Goal: Information Seeking & Learning: Learn about a topic

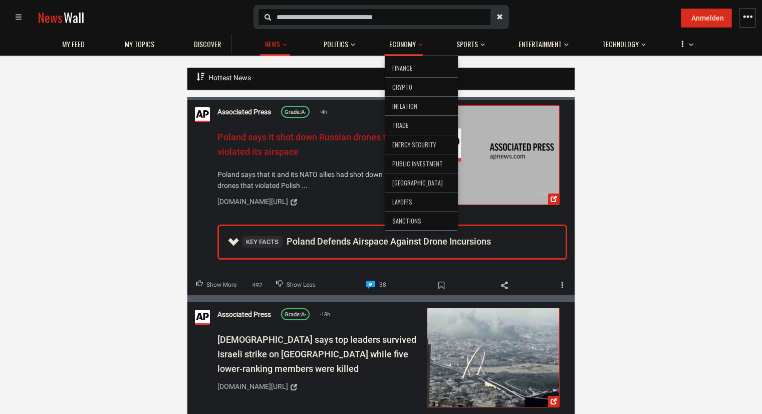
scroll to position [20, 0]
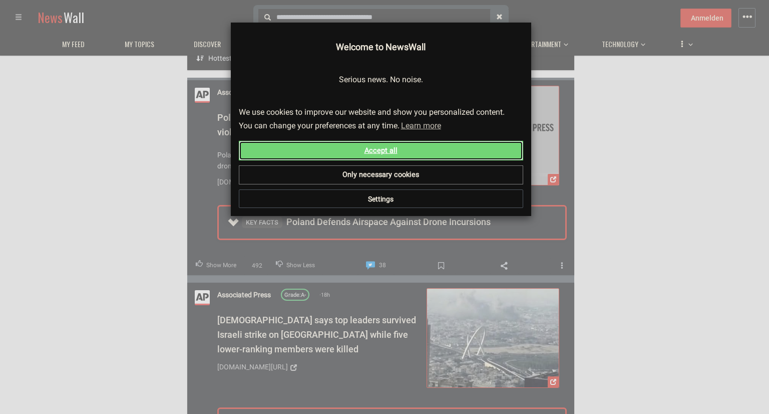
click at [390, 157] on link "Accept all" at bounding box center [381, 151] width 284 height 20
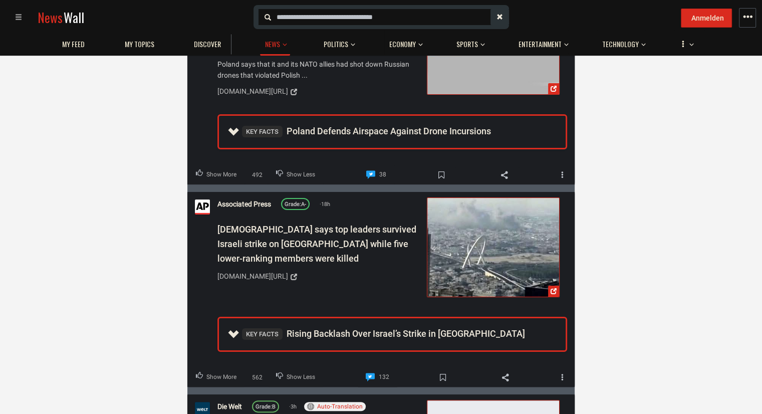
scroll to position [120, 0]
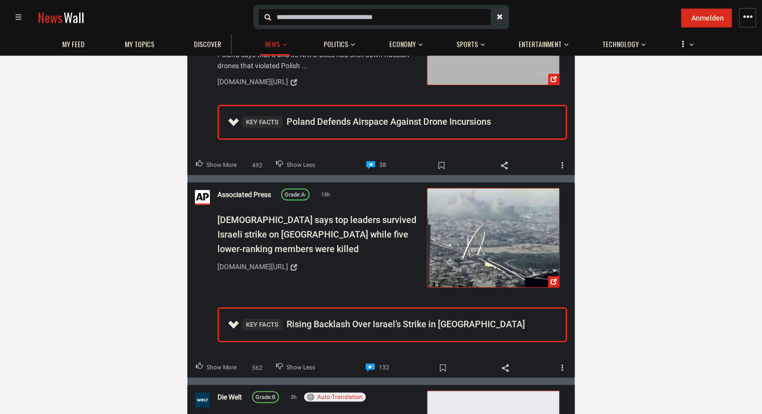
click at [22, 14] on span at bounding box center [18, 17] width 7 height 7
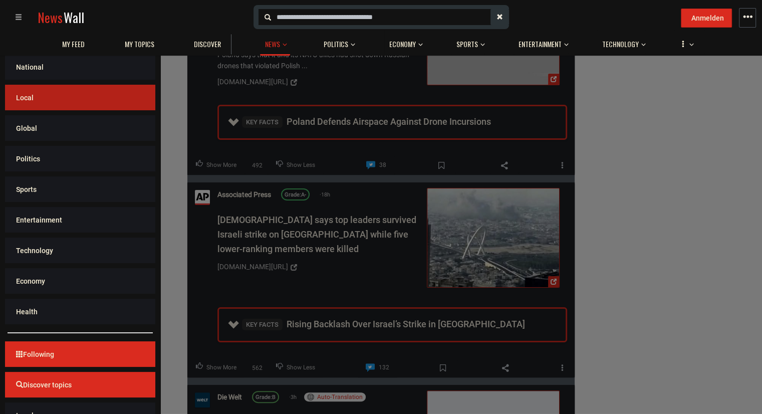
scroll to position [50, 0]
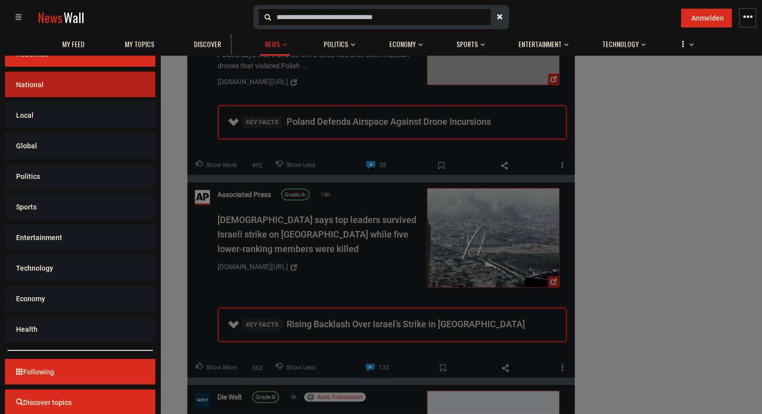
click at [67, 95] on ul "National" at bounding box center [80, 85] width 150 height 26
click at [71, 83] on link "National" at bounding box center [80, 83] width 145 height 22
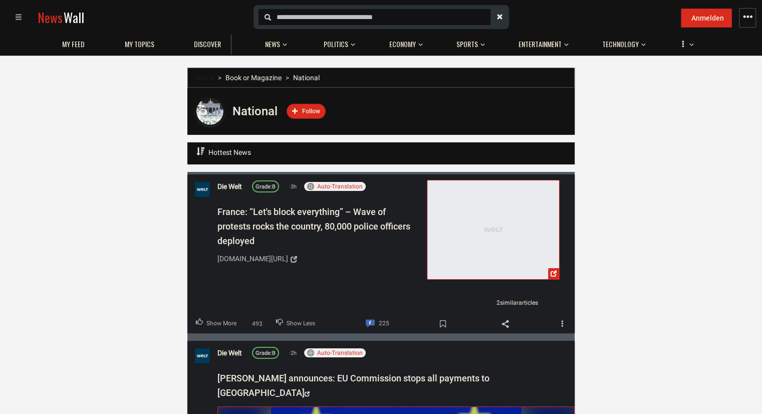
click at [15, 14] on span at bounding box center [18, 17] width 7 height 7
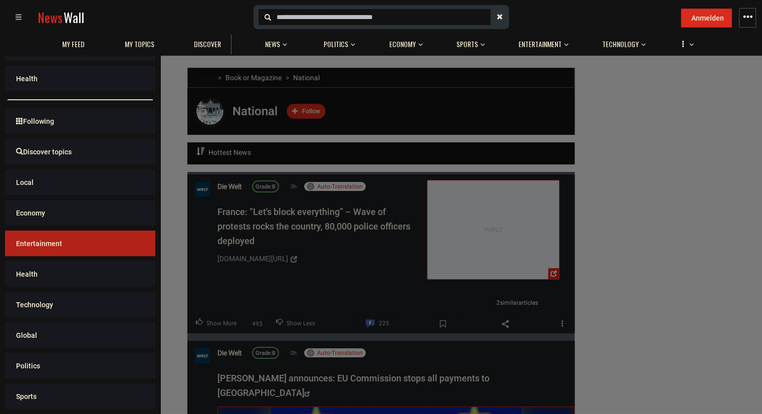
scroll to position [336, 0]
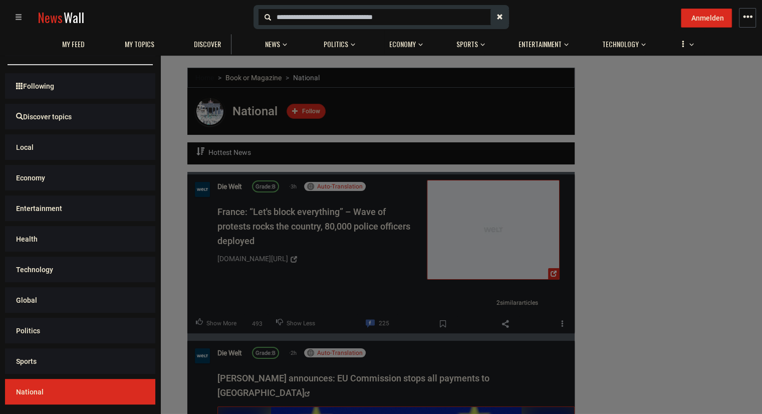
click at [735, 166] on div "Log In Sign Up Headlines National Local Global Politics Sports Entertainment Te…" at bounding box center [762, 262] width 1524 height 414
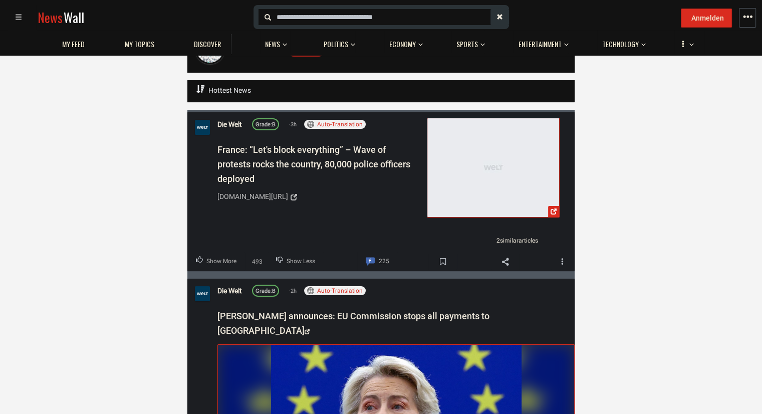
scroll to position [0, 0]
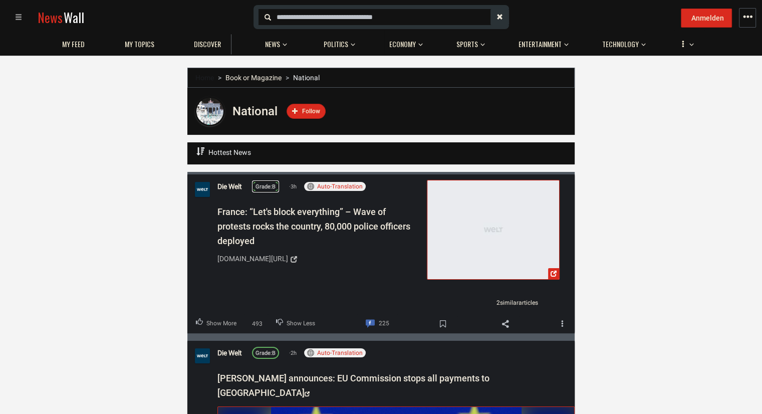
click at [266, 187] on span "Grade:" at bounding box center [263, 186] width 17 height 7
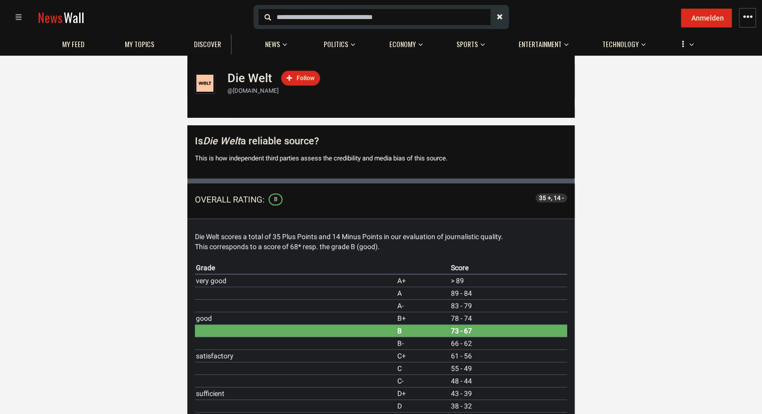
scroll to position [50, 0]
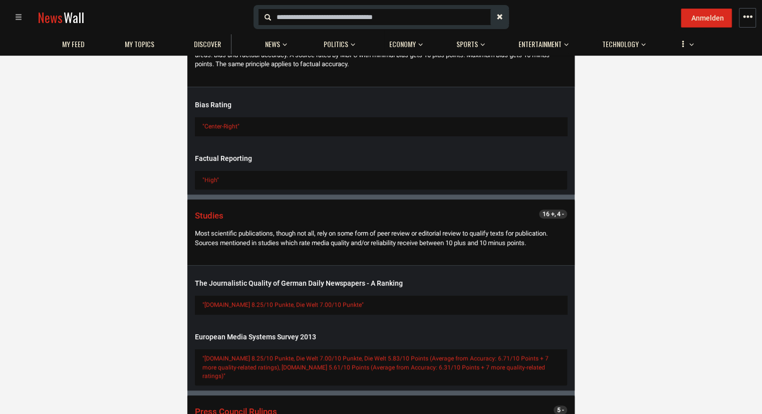
click at [311, 9] on input "text" at bounding box center [293, 14] width 70 height 11
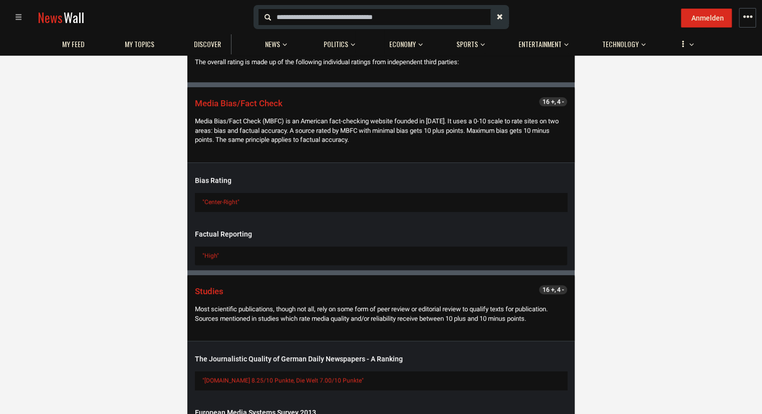
scroll to position [451, 0]
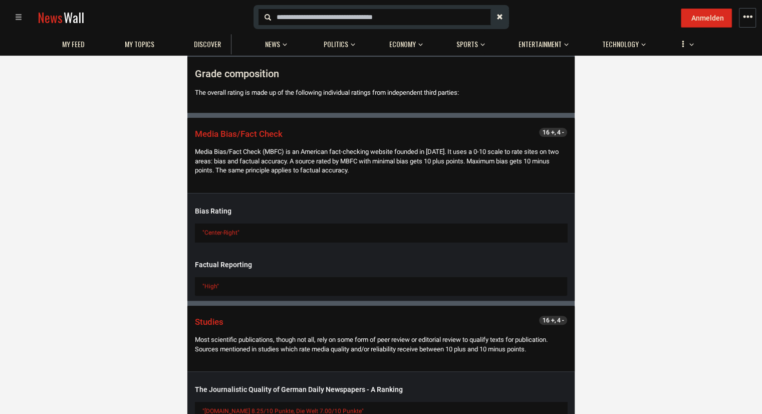
type input "*"
type input "****"
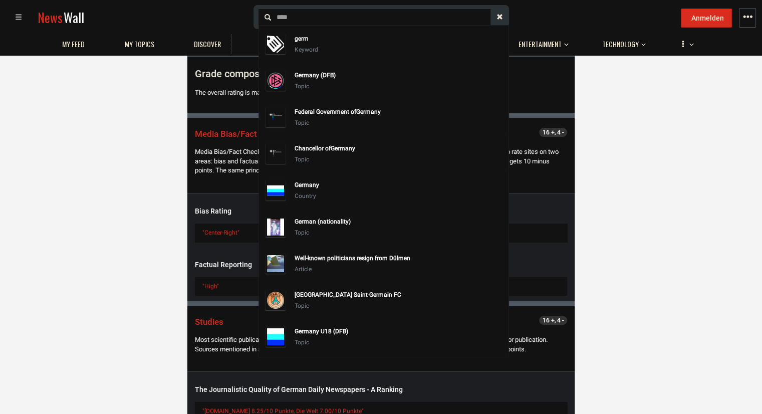
click at [305, 197] on div "Country" at bounding box center [400, 195] width 210 height 11
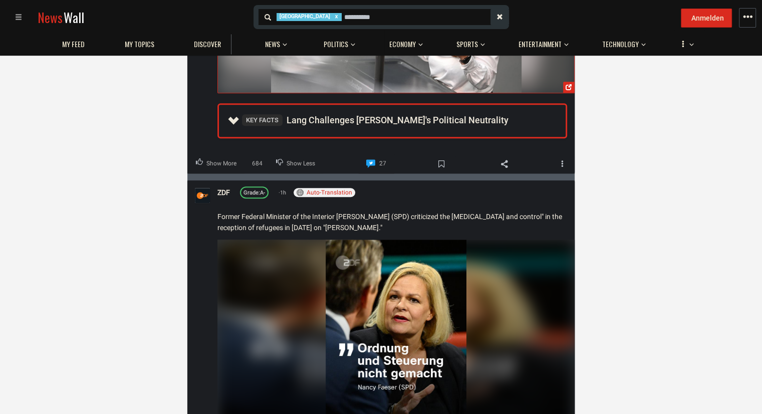
scroll to position [851, 0]
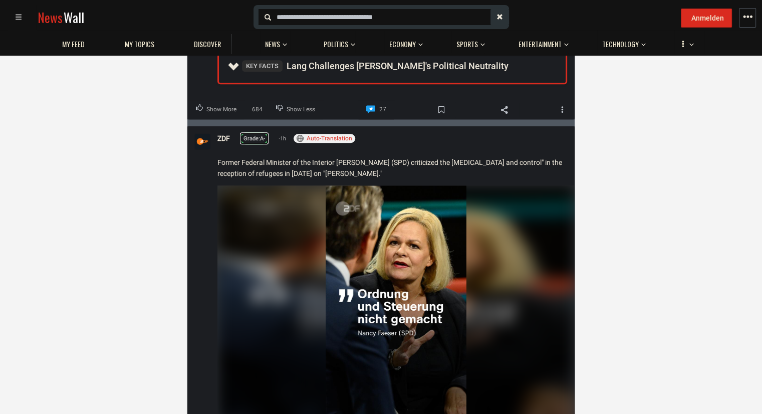
click at [249, 136] on span "Grade:" at bounding box center [251, 139] width 17 height 7
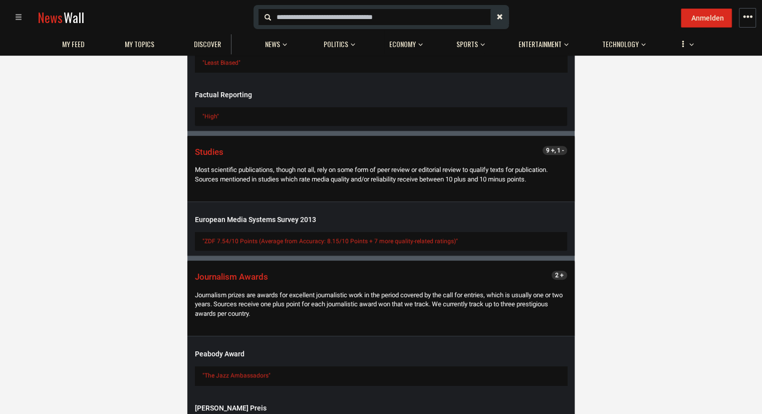
scroll to position [383, 0]
